Goal: Transaction & Acquisition: Purchase product/service

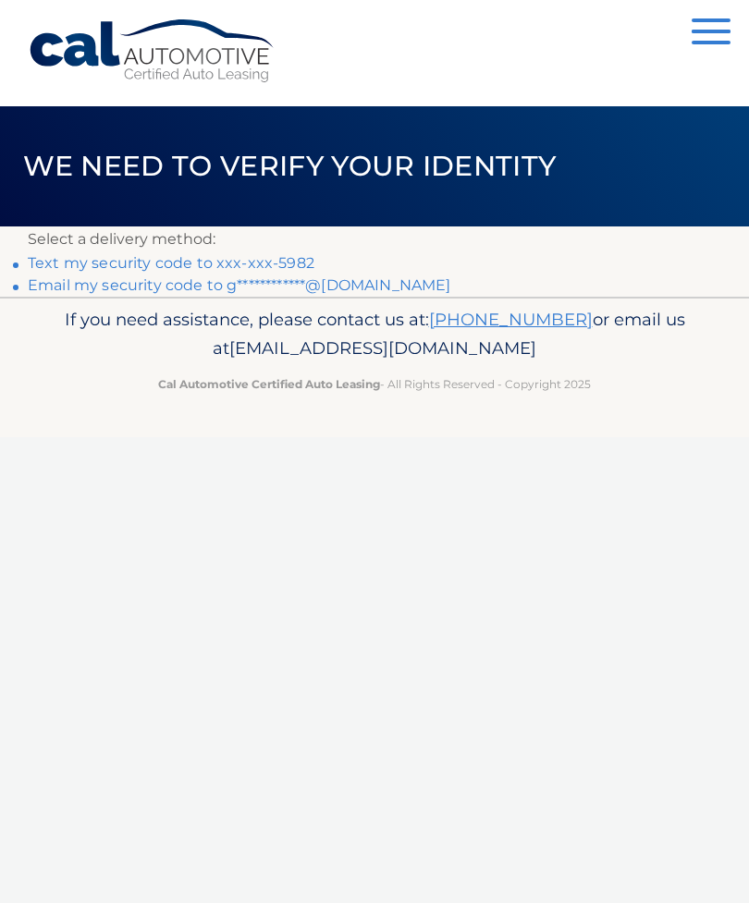
click at [286, 258] on link "Text my security code to xxx-xxx-5982" at bounding box center [171, 263] width 287 height 18
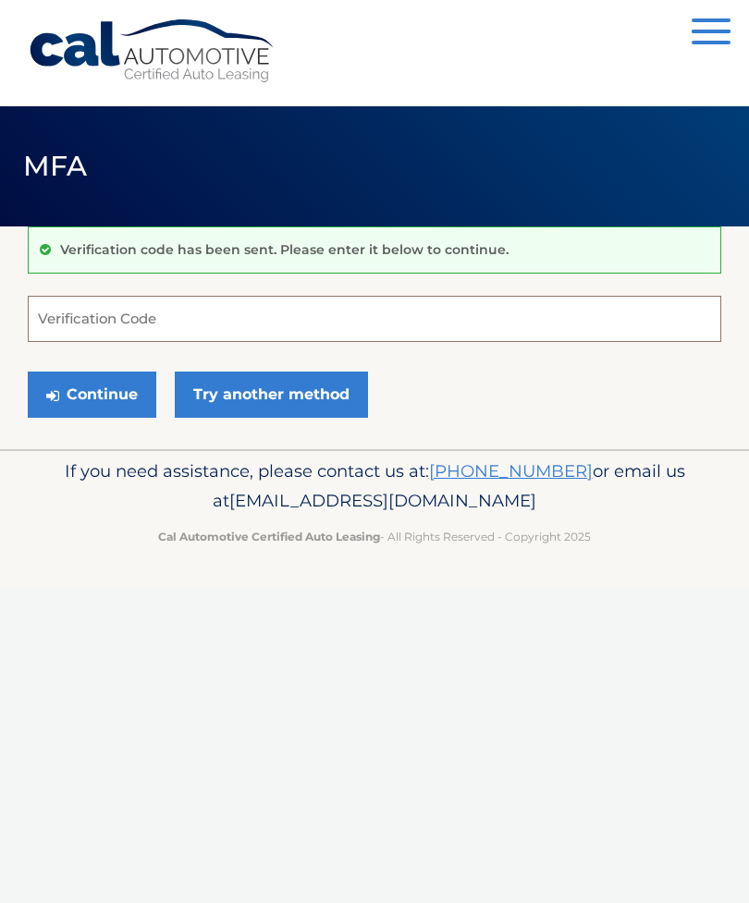
click at [121, 319] on input "Verification Code" at bounding box center [374, 319] width 693 height 46
type input "125100"
click at [126, 386] on button "Continue" at bounding box center [92, 395] width 128 height 46
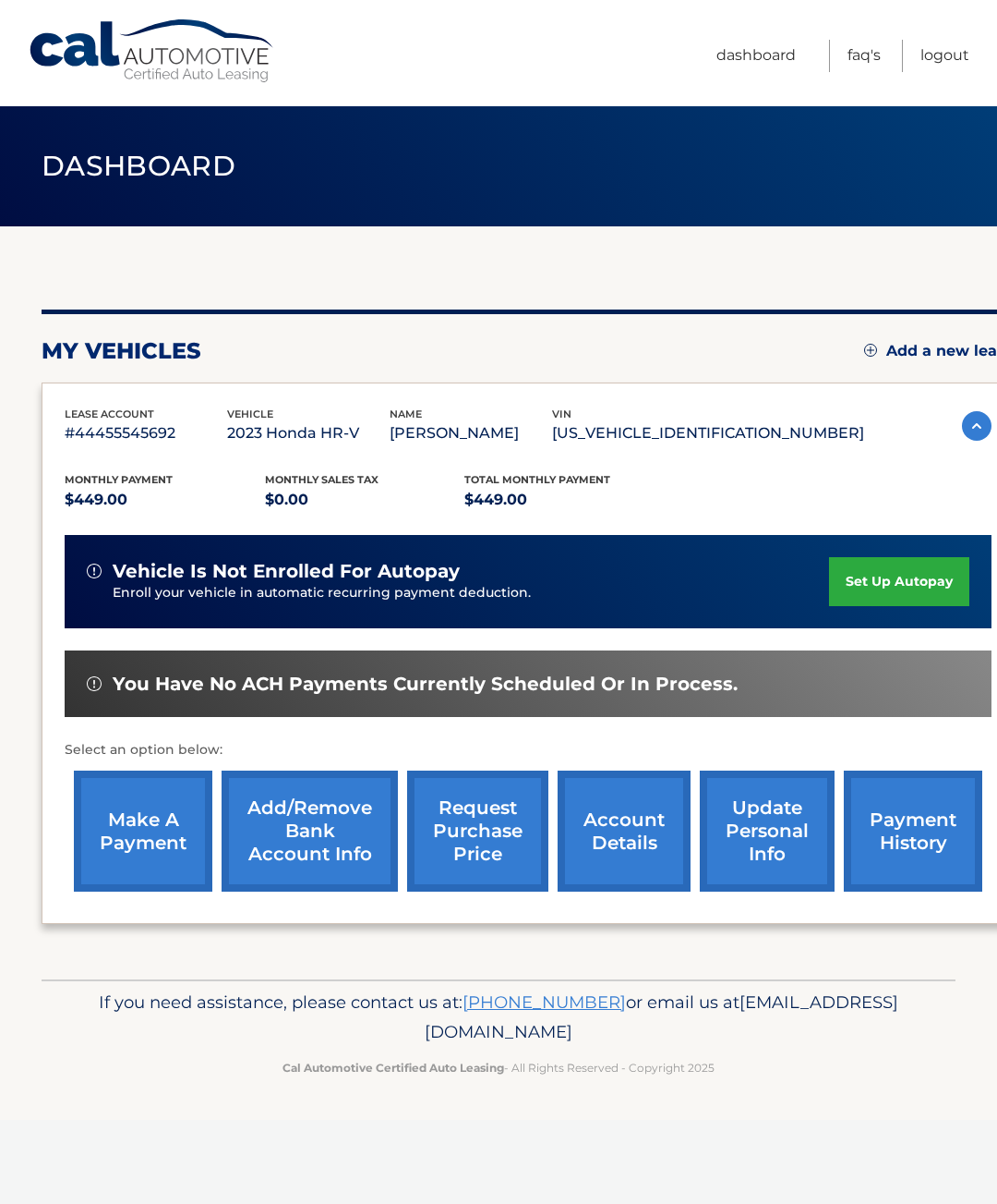
click at [165, 844] on link "make a payment" at bounding box center [143, 830] width 139 height 121
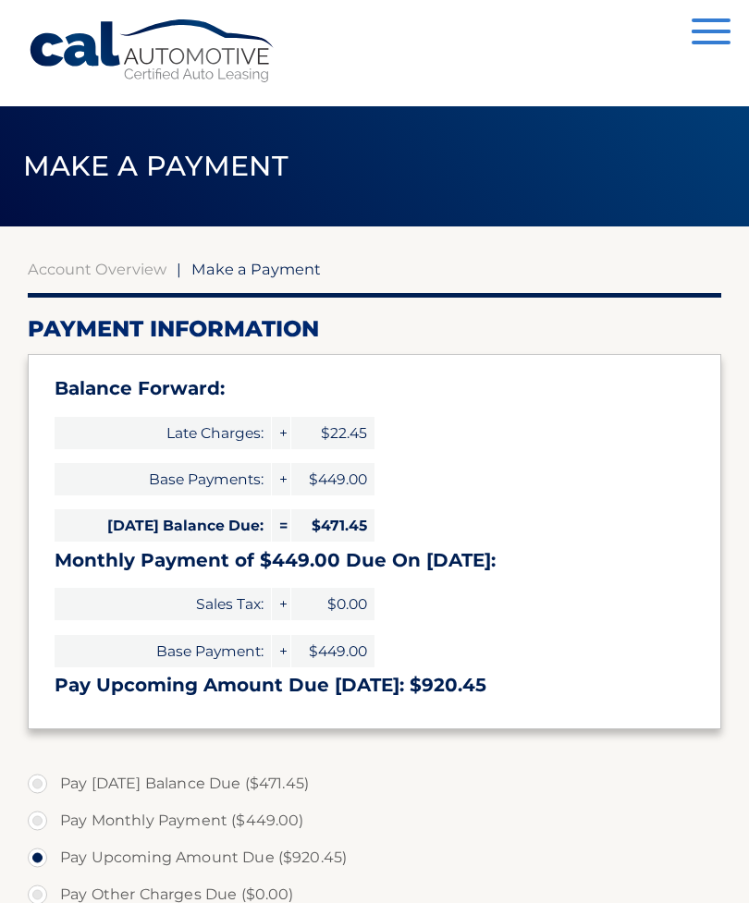
select select "YWYxZTU2ZGYtNzJlMy00ZmJiLWI5MDgtYmRkYjk1MWExZGEx"
click at [41, 812] on label "Pay Monthly Payment ($449.00)" at bounding box center [374, 820] width 693 height 37
click at [41, 812] on input "Pay Monthly Payment ($449.00)" at bounding box center [44, 817] width 18 height 30
radio input "true"
type input "449.00"
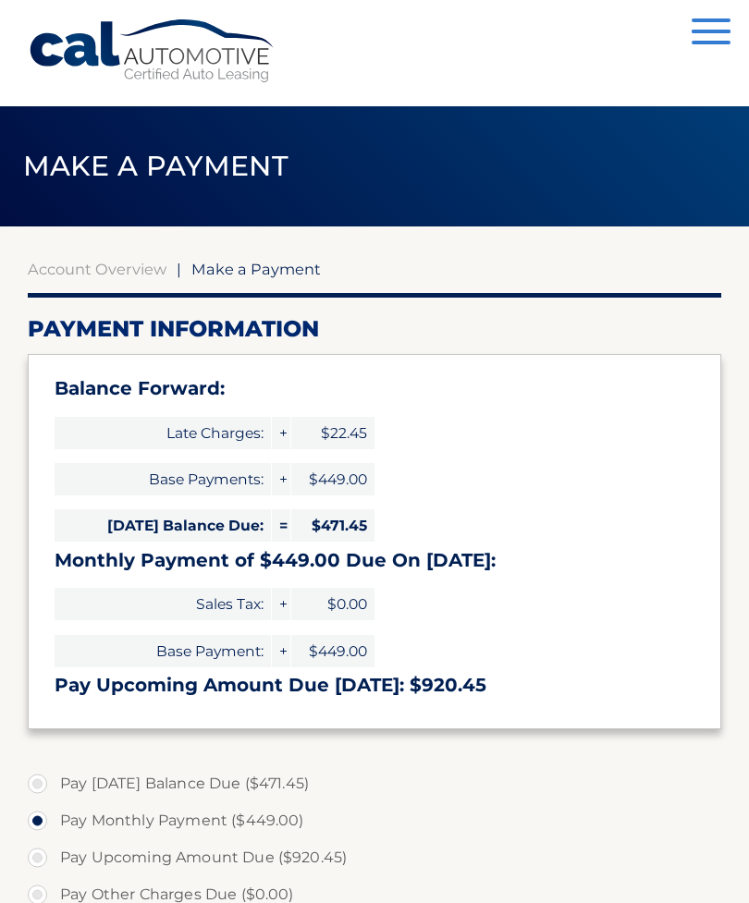
click at [51, 781] on label "Pay Today's Balance Due ($471.45)" at bounding box center [374, 783] width 693 height 37
click at [51, 781] on input "Pay Today's Balance Due ($471.45)" at bounding box center [44, 780] width 18 height 30
radio input "true"
type input "471.45"
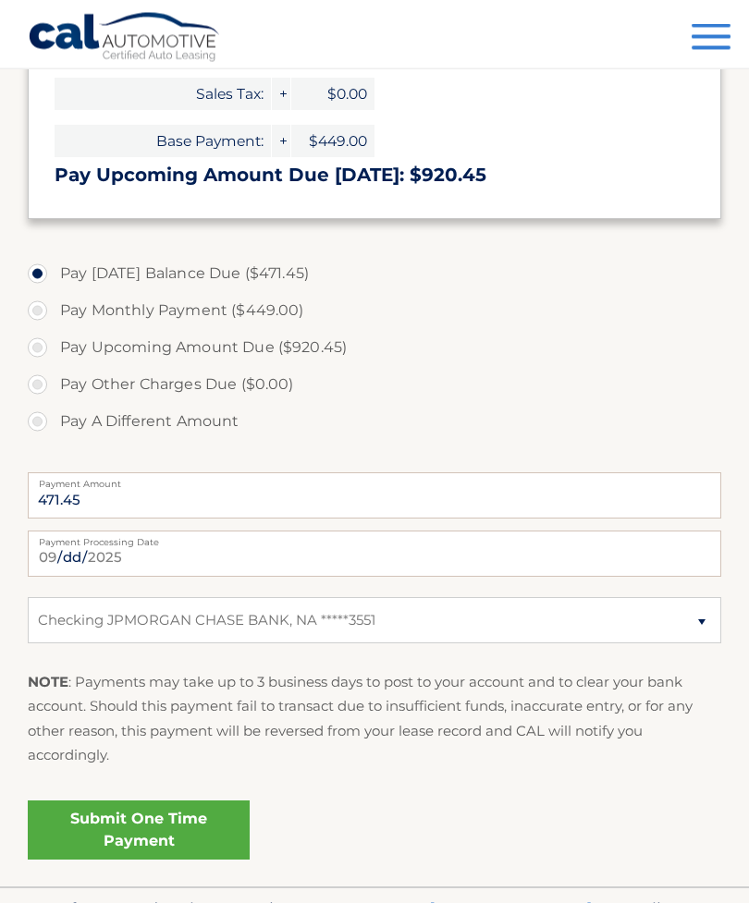
scroll to position [510, 0]
click at [183, 836] on link "Submit One Time Payment" at bounding box center [139, 830] width 222 height 59
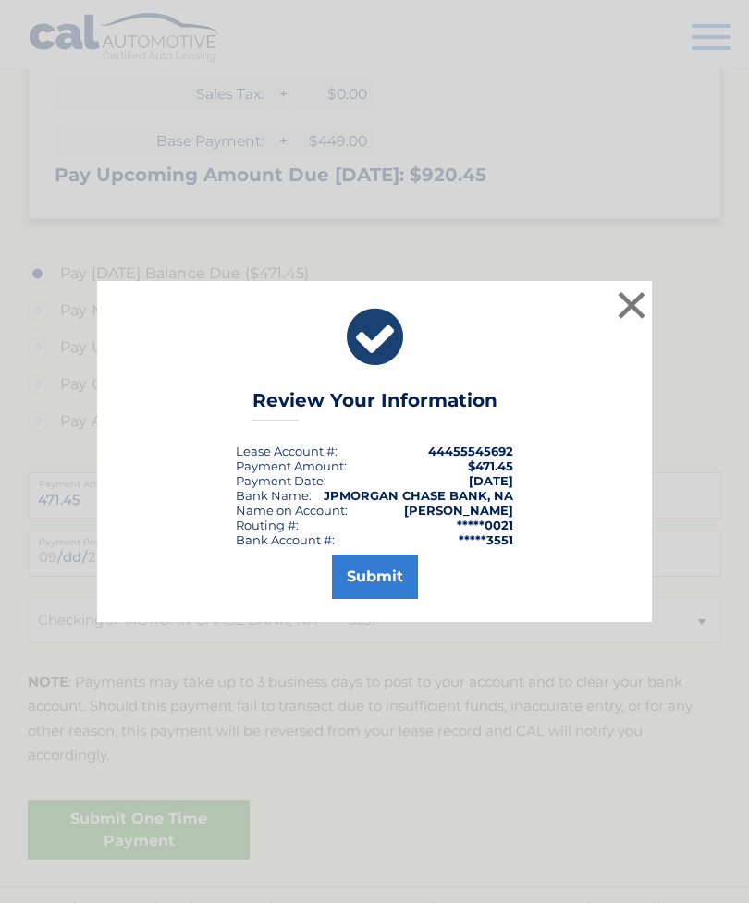
click at [373, 599] on button "Submit" at bounding box center [375, 577] width 86 height 44
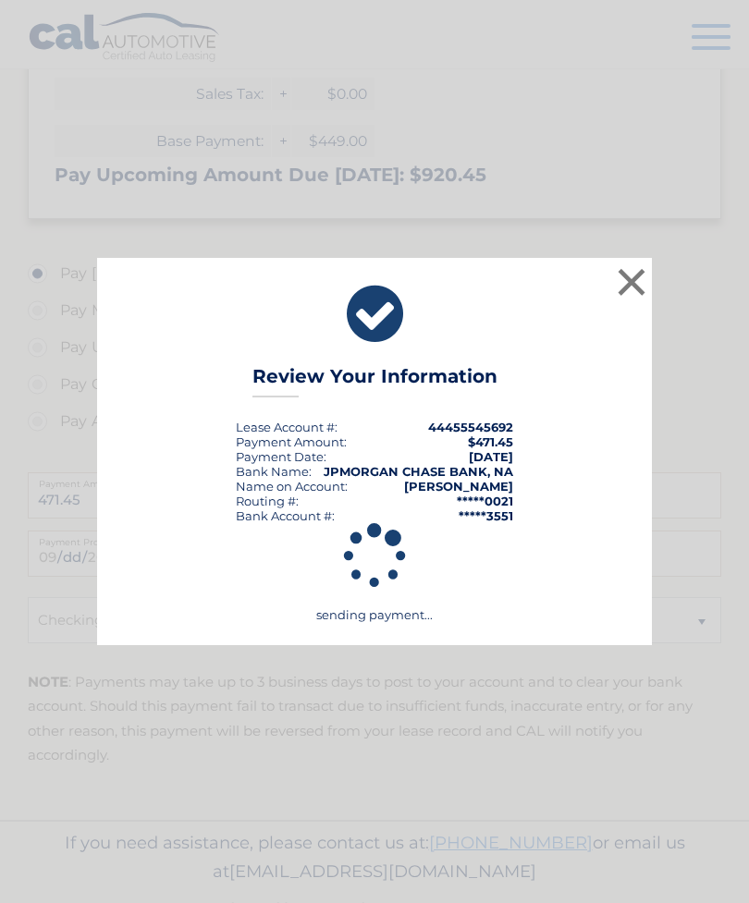
scroll to position [503, 0]
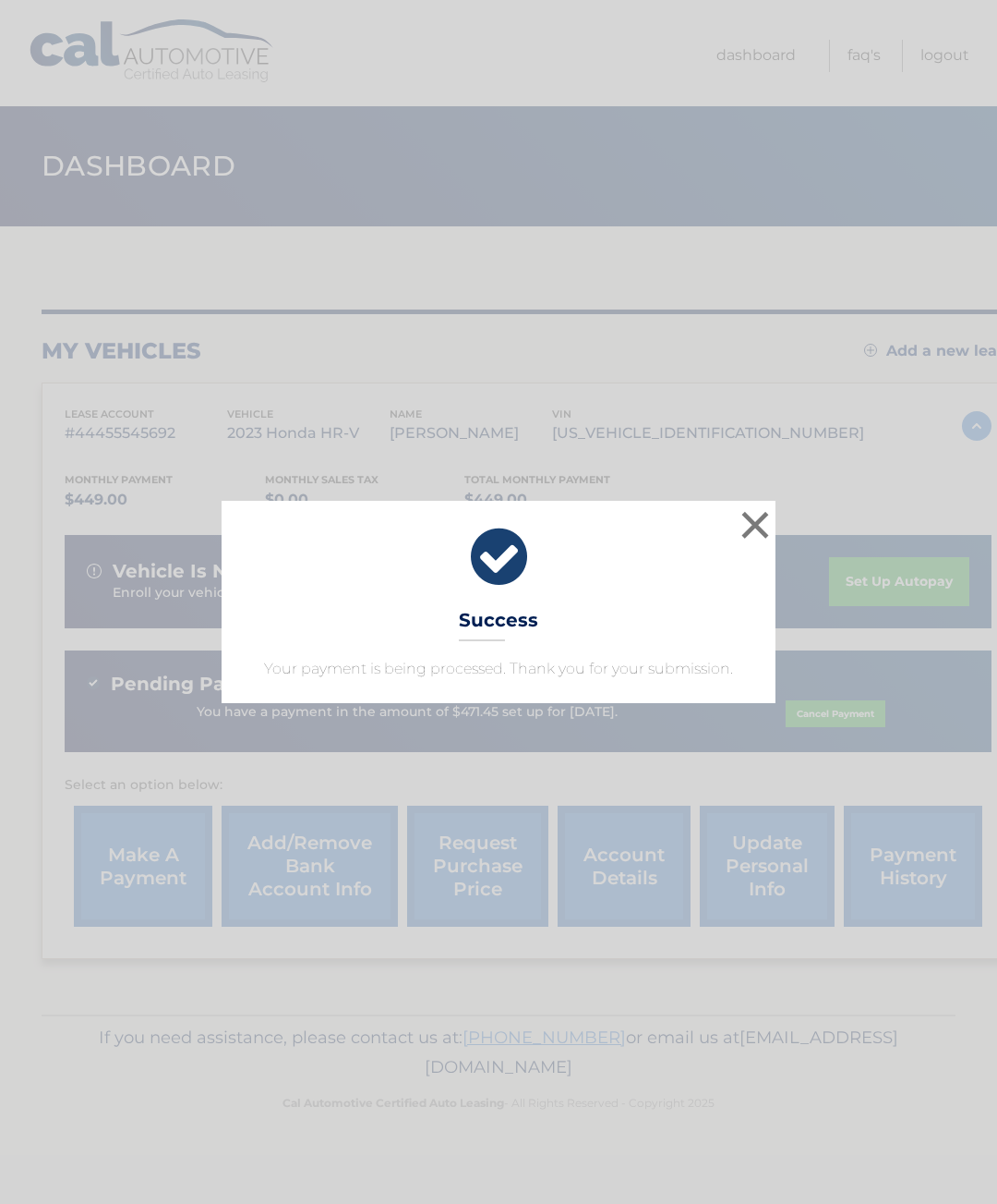
click at [756, 527] on button "×" at bounding box center [755, 525] width 37 height 37
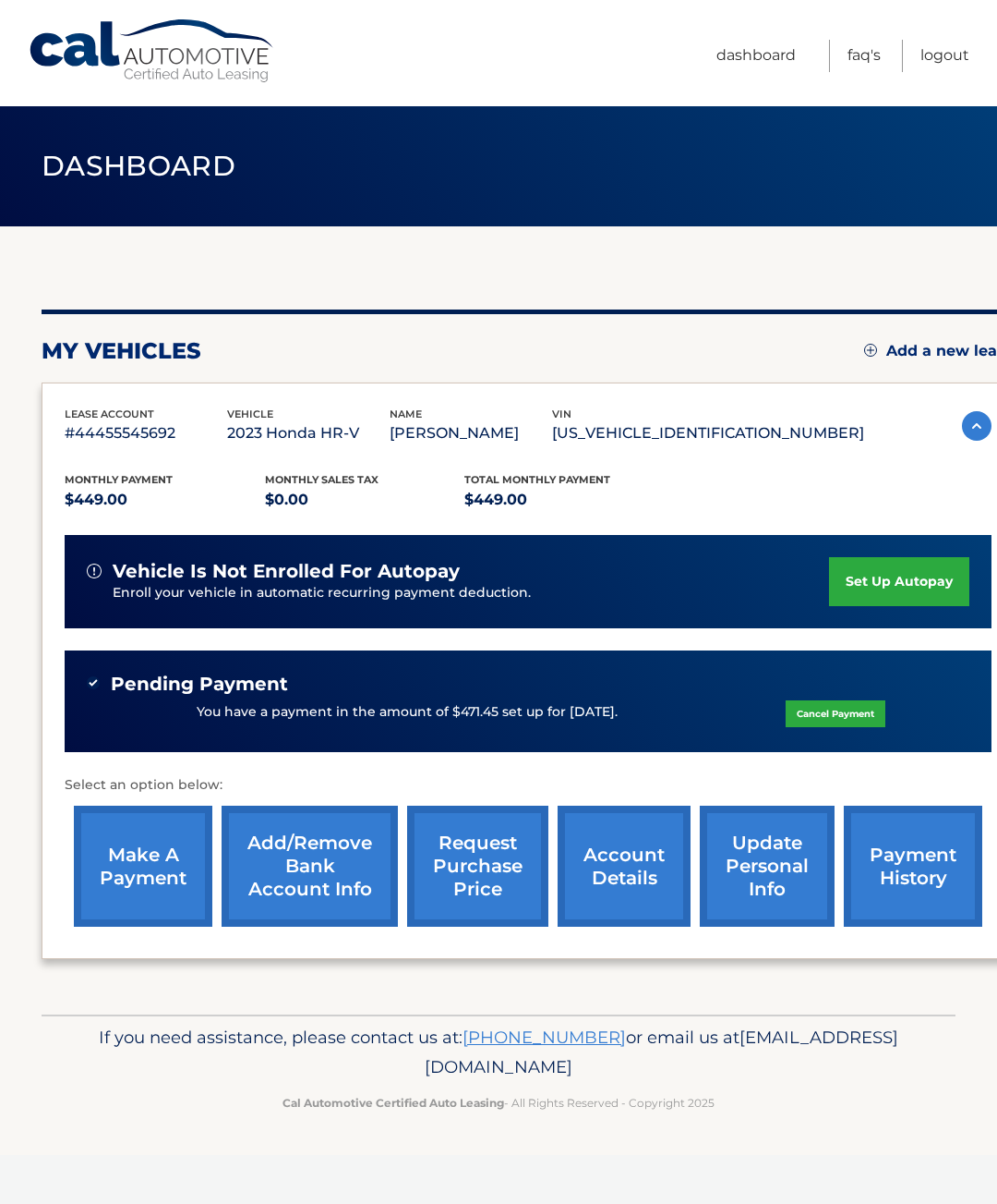
click at [932, 50] on link "Logout" at bounding box center [945, 56] width 49 height 32
